Goal: Information Seeking & Learning: Learn about a topic

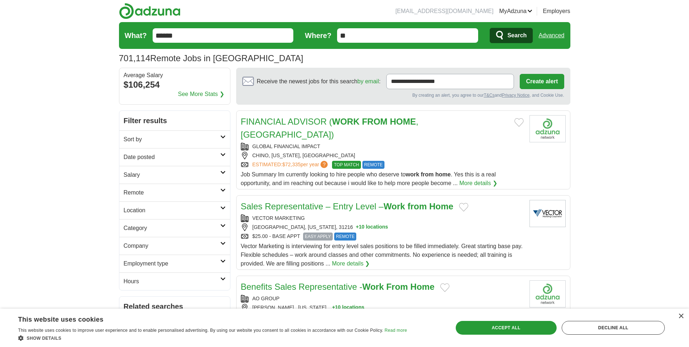
click at [147, 194] on h2 "Remote" at bounding box center [172, 192] width 97 height 9
click at [152, 211] on link "Remote jobs" at bounding box center [140, 210] width 33 height 6
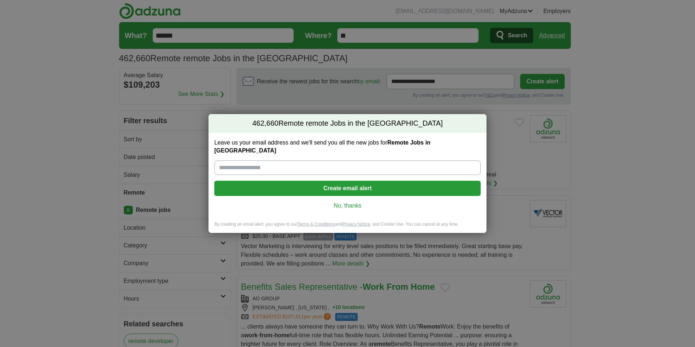
click at [350, 202] on link "No, thanks" at bounding box center [347, 206] width 255 height 8
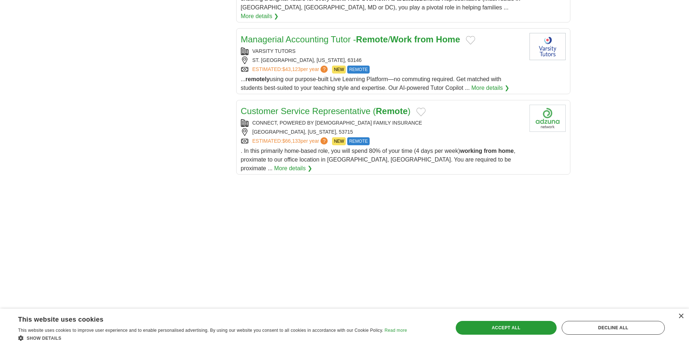
scroll to position [843, 0]
click at [332, 106] on link "Customer Service Representative ( Remote )" at bounding box center [326, 111] width 170 height 10
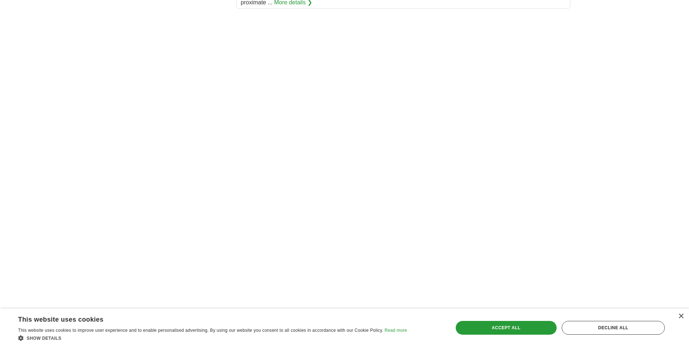
scroll to position [1108, 0]
